Goal: Find specific page/section: Find specific page/section

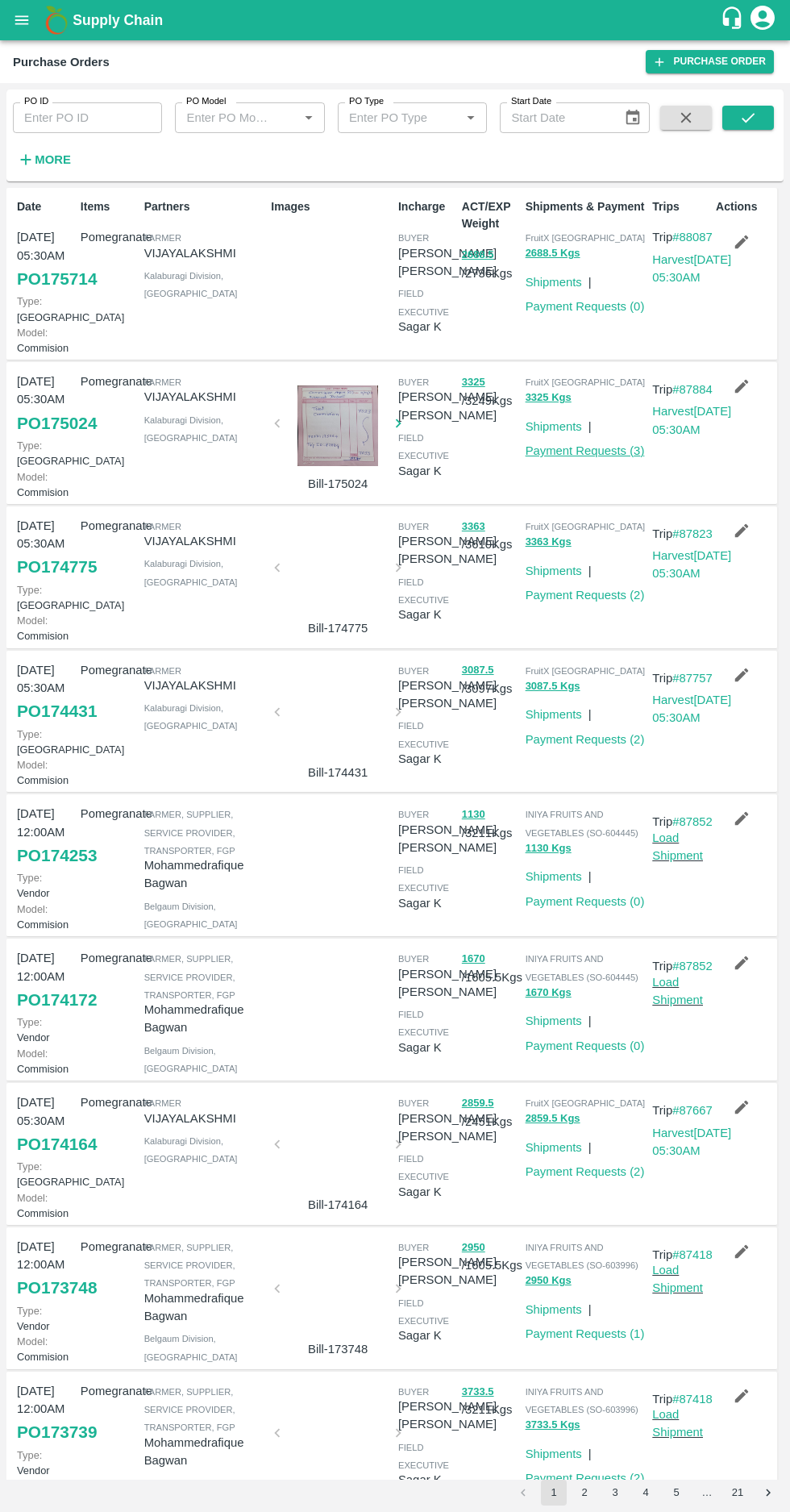
click at [580, 457] on link "Payment Requests ( 3 )" at bounding box center [584, 450] width 119 height 13
click at [591, 601] on link "Payment Requests ( 2 )" at bounding box center [584, 595] width 119 height 13
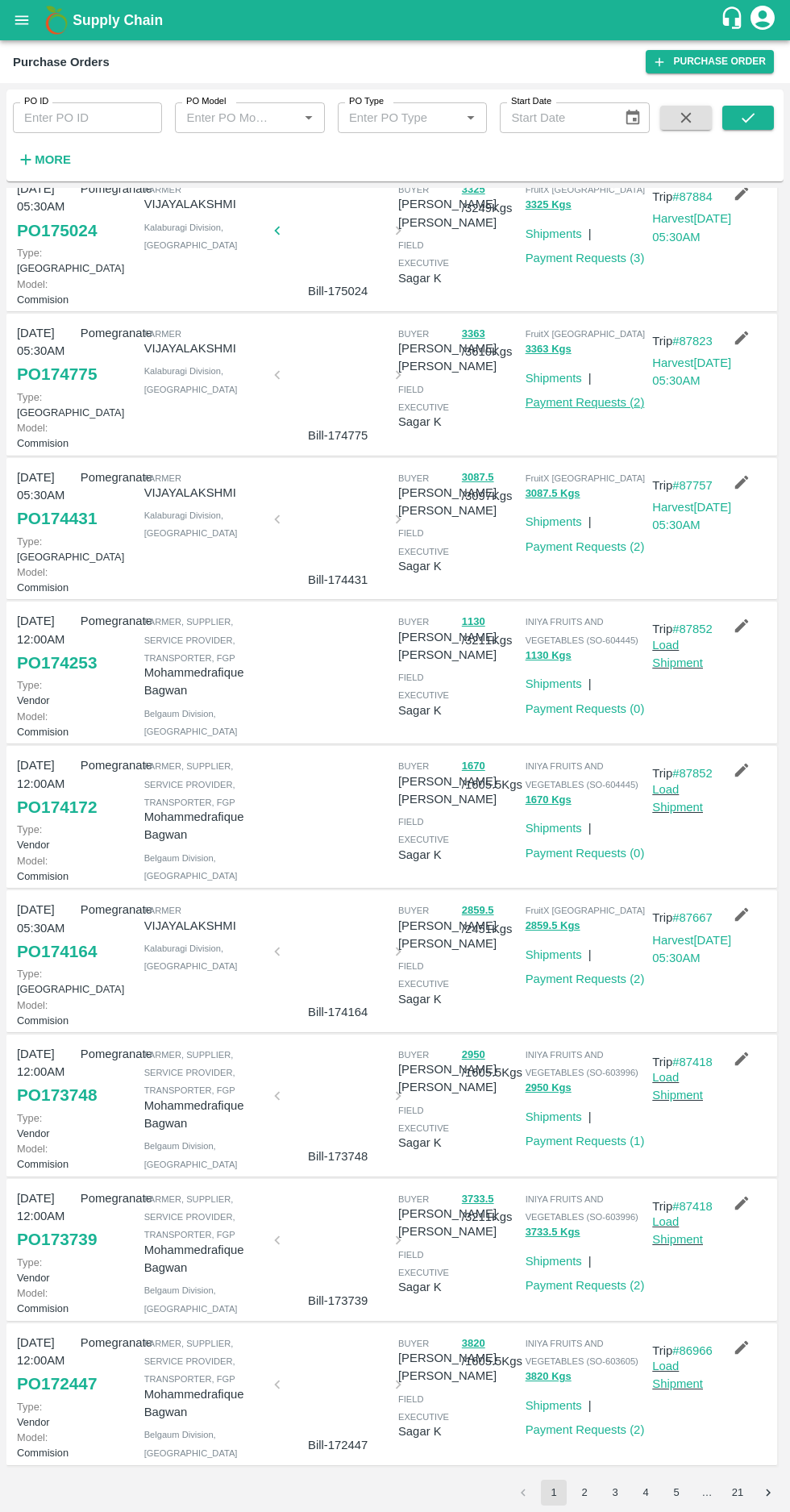
scroll to position [474, 0]
click at [585, 1134] on link "Payment Requests ( 1 )" at bounding box center [584, 1140] width 119 height 13
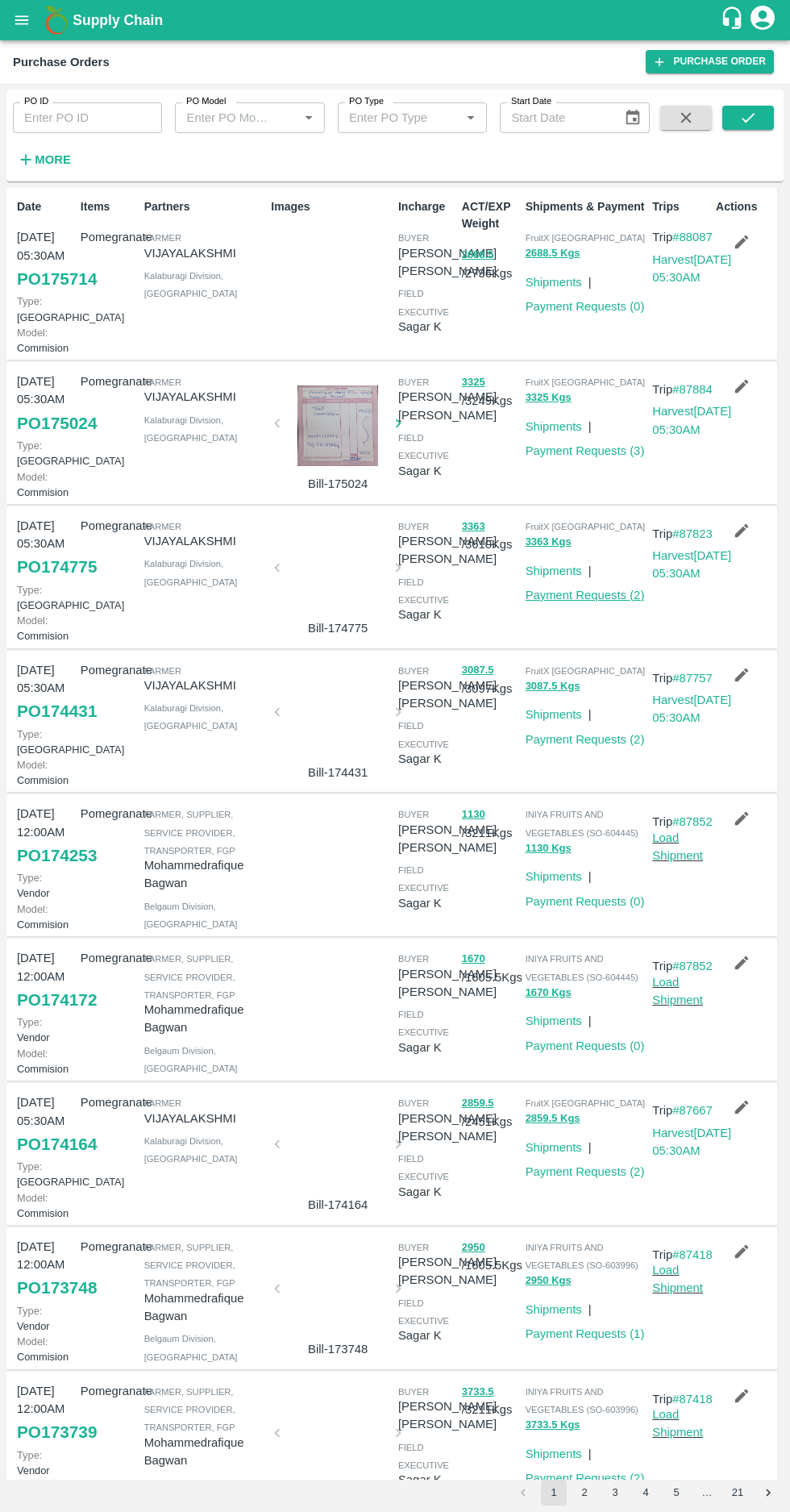
click at [582, 601] on link "Payment Requests ( 2 )" at bounding box center [584, 595] width 119 height 13
click at [594, 457] on link "Payment Requests ( 3 )" at bounding box center [584, 450] width 119 height 13
click at [60, 155] on strong "More" at bounding box center [52, 159] width 36 height 13
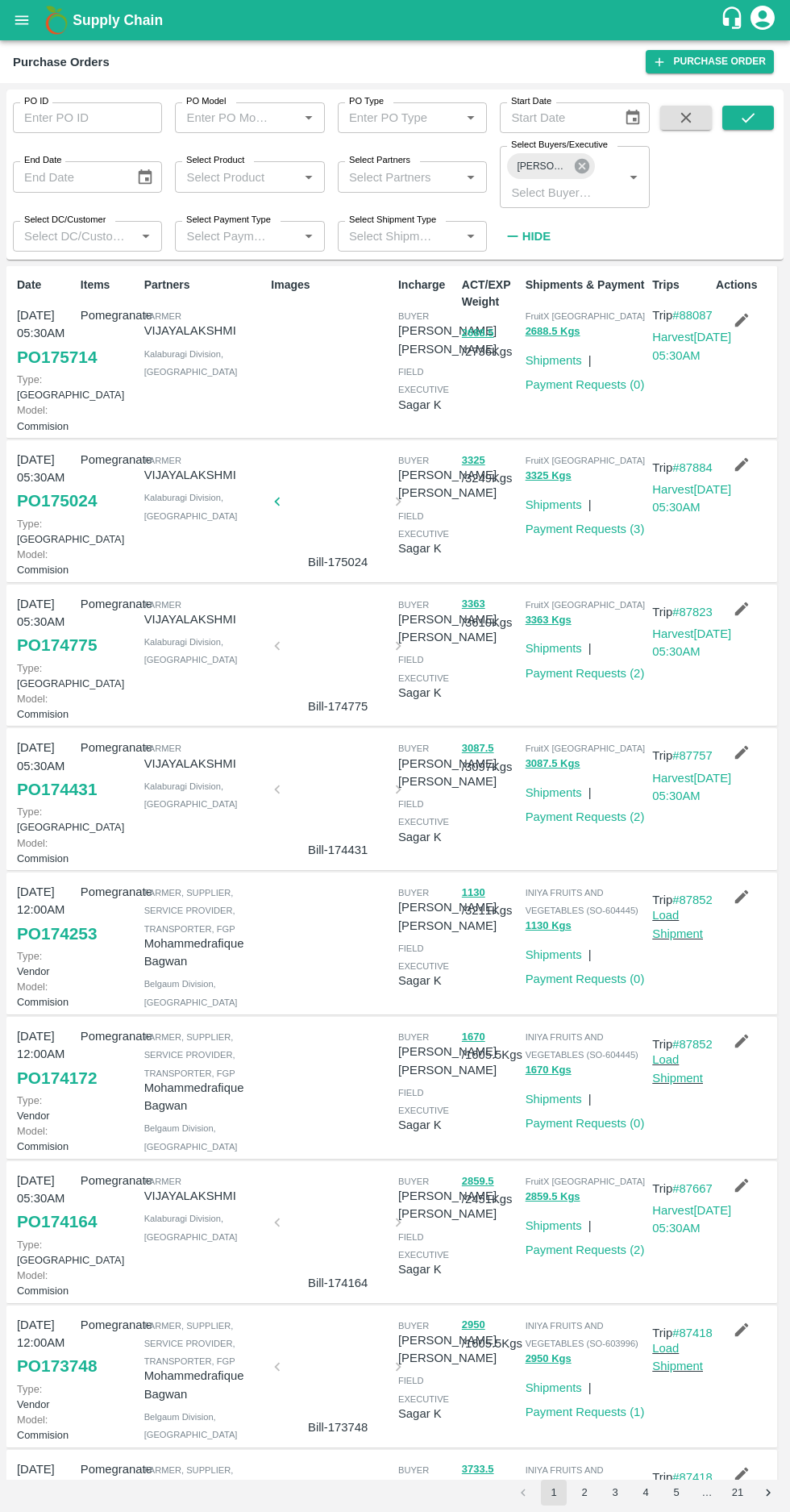
click at [581, 166] on icon at bounding box center [581, 166] width 18 height 18
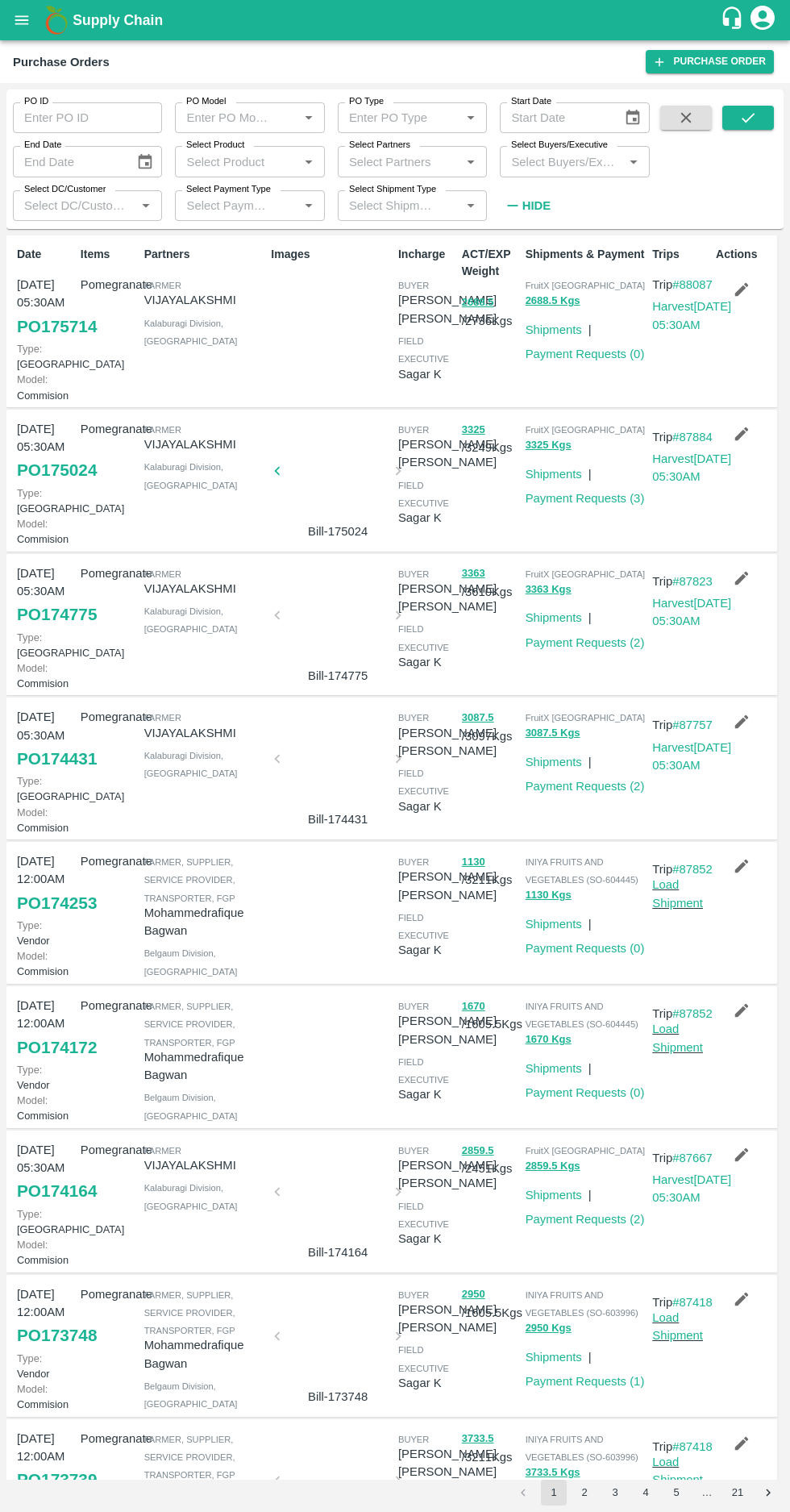
click at [549, 155] on input "Select Buyers/Executive" at bounding box center [561, 160] width 113 height 21
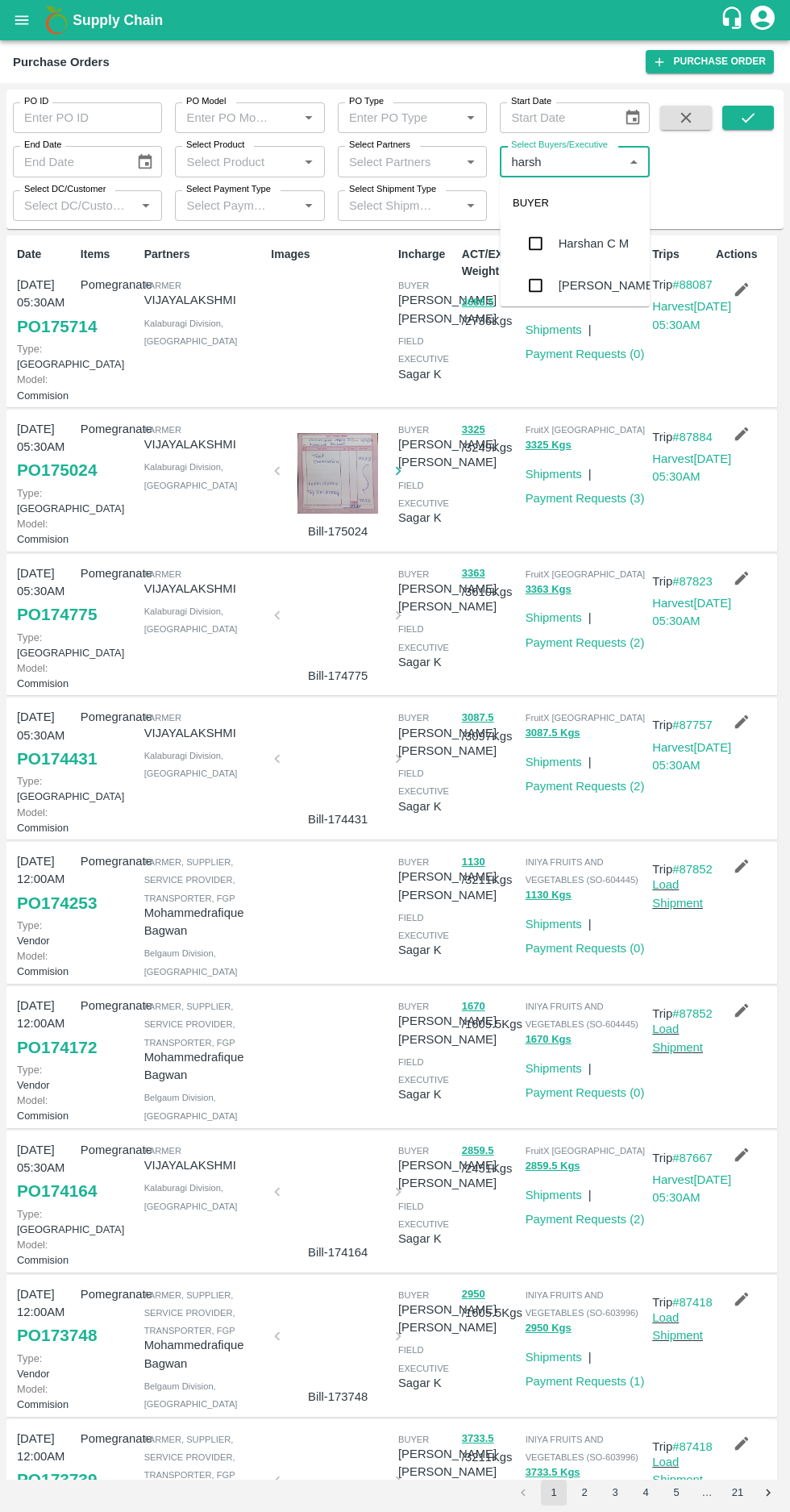
type input "harshv"
click at [532, 232] on input "checkbox" at bounding box center [534, 243] width 32 height 32
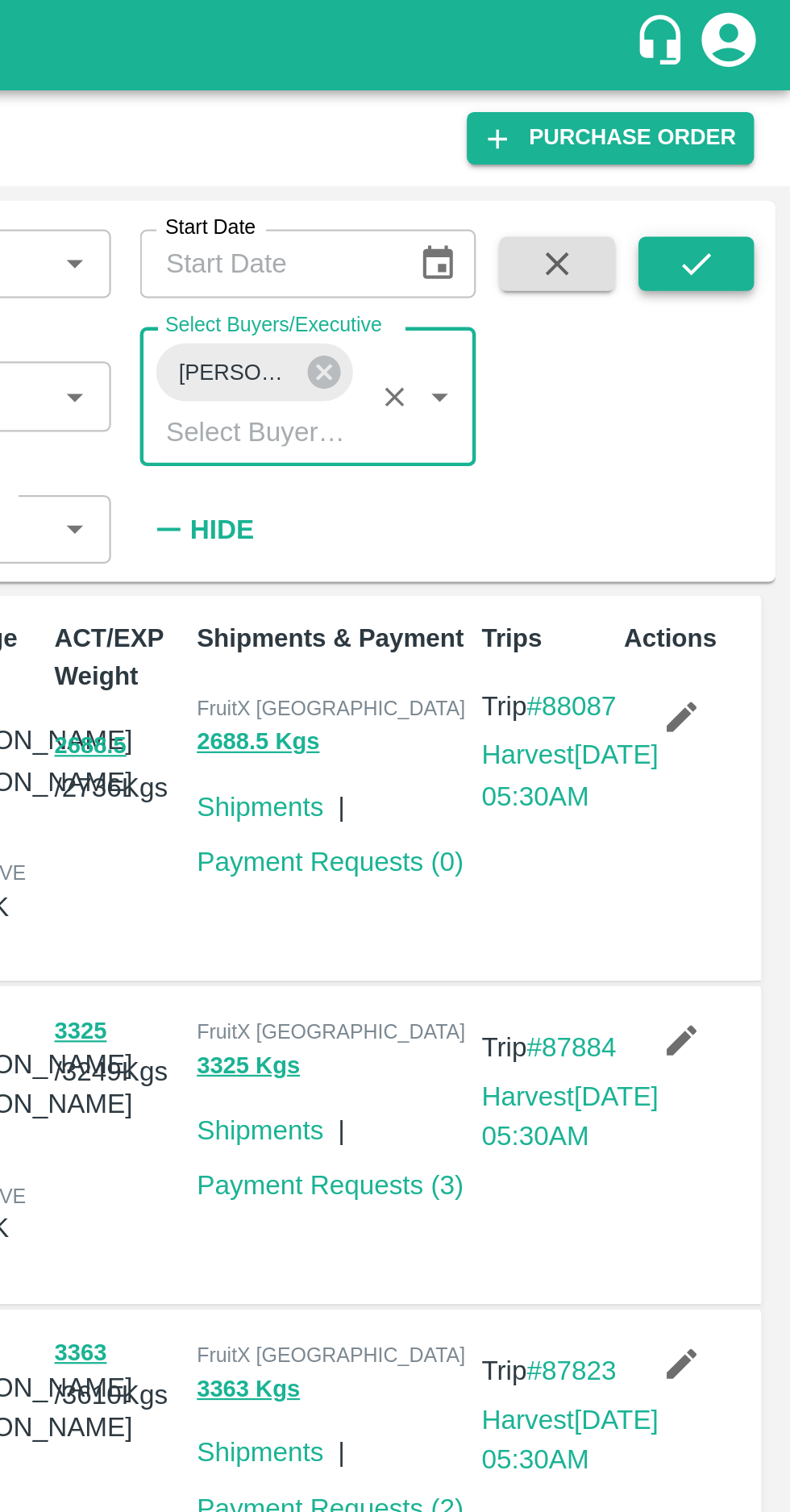
click at [755, 121] on icon "submit" at bounding box center [748, 118] width 18 height 18
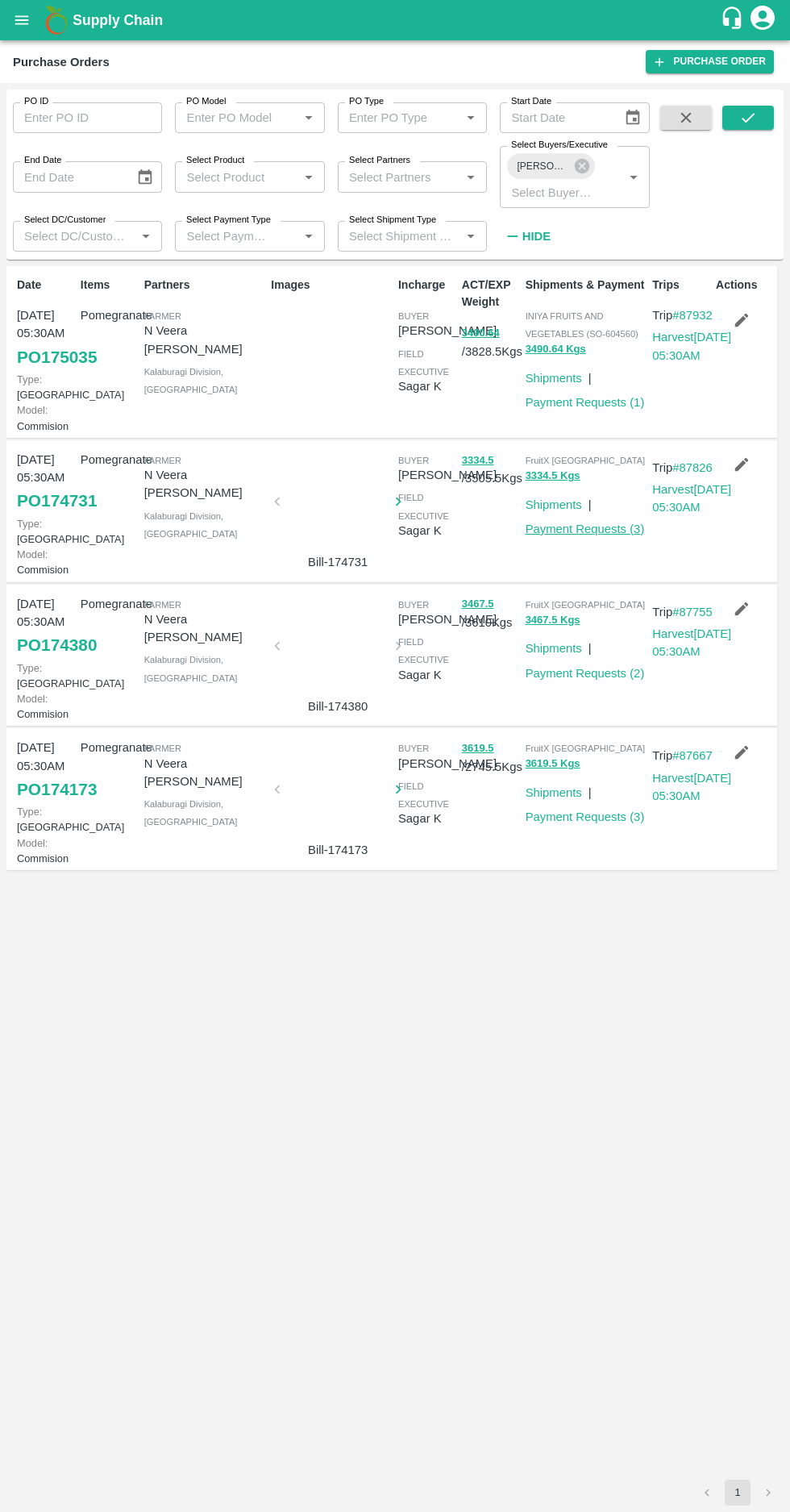
click at [577, 536] on link "Payment Requests ( 3 )" at bounding box center [584, 529] width 119 height 13
